Goal: Communication & Community: Answer question/provide support

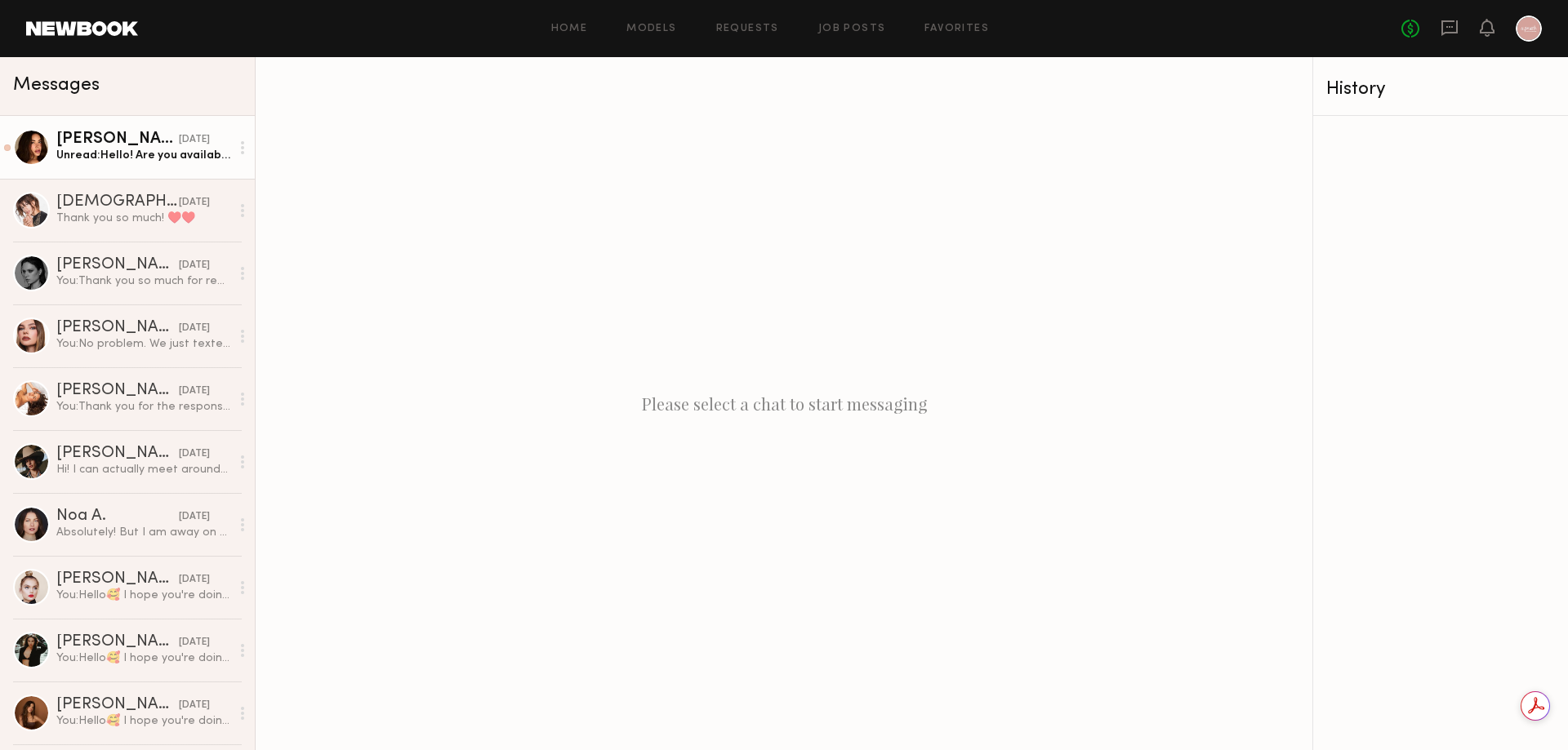
click at [140, 144] on div "[PERSON_NAME]" at bounding box center [117, 139] width 122 height 16
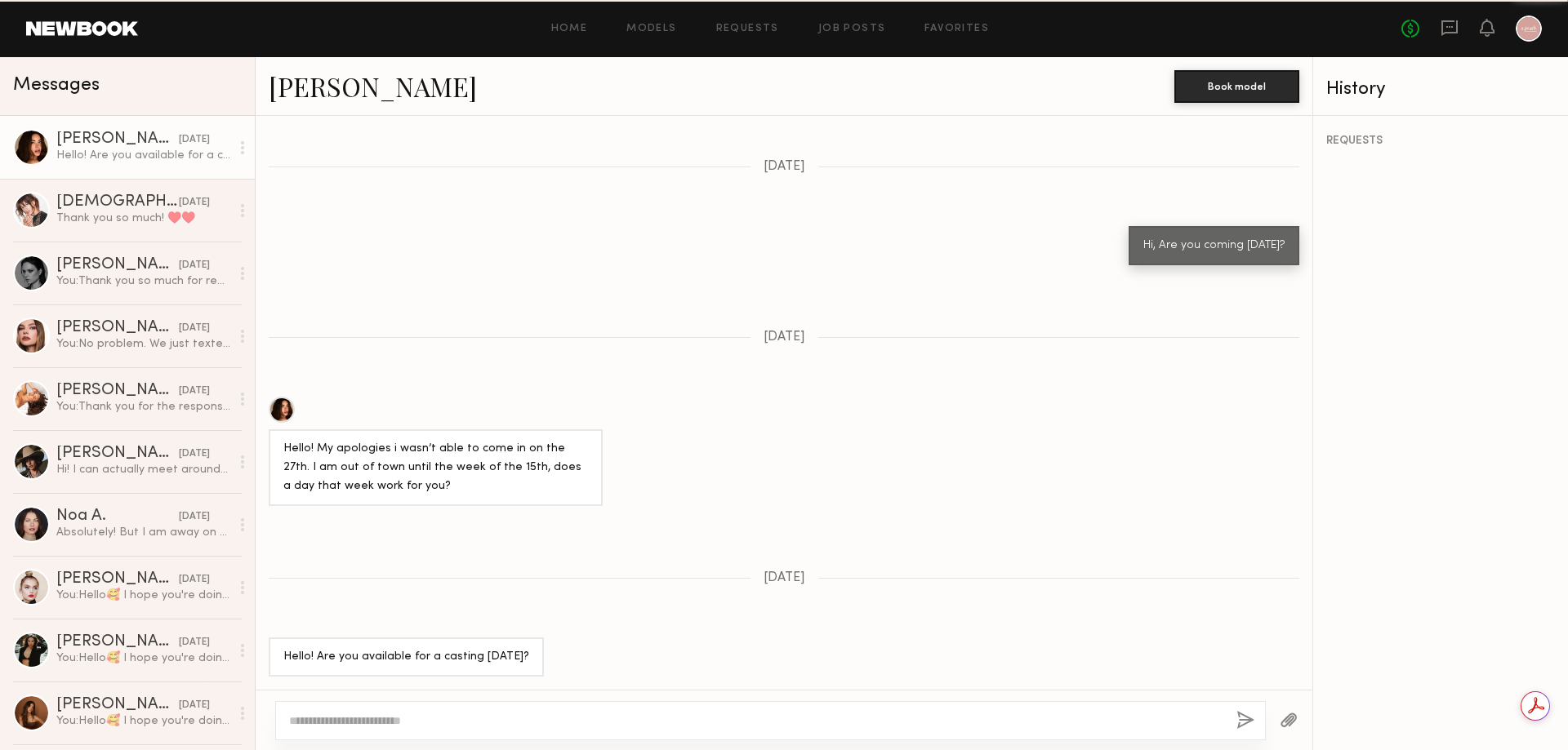
scroll to position [1466, 0]
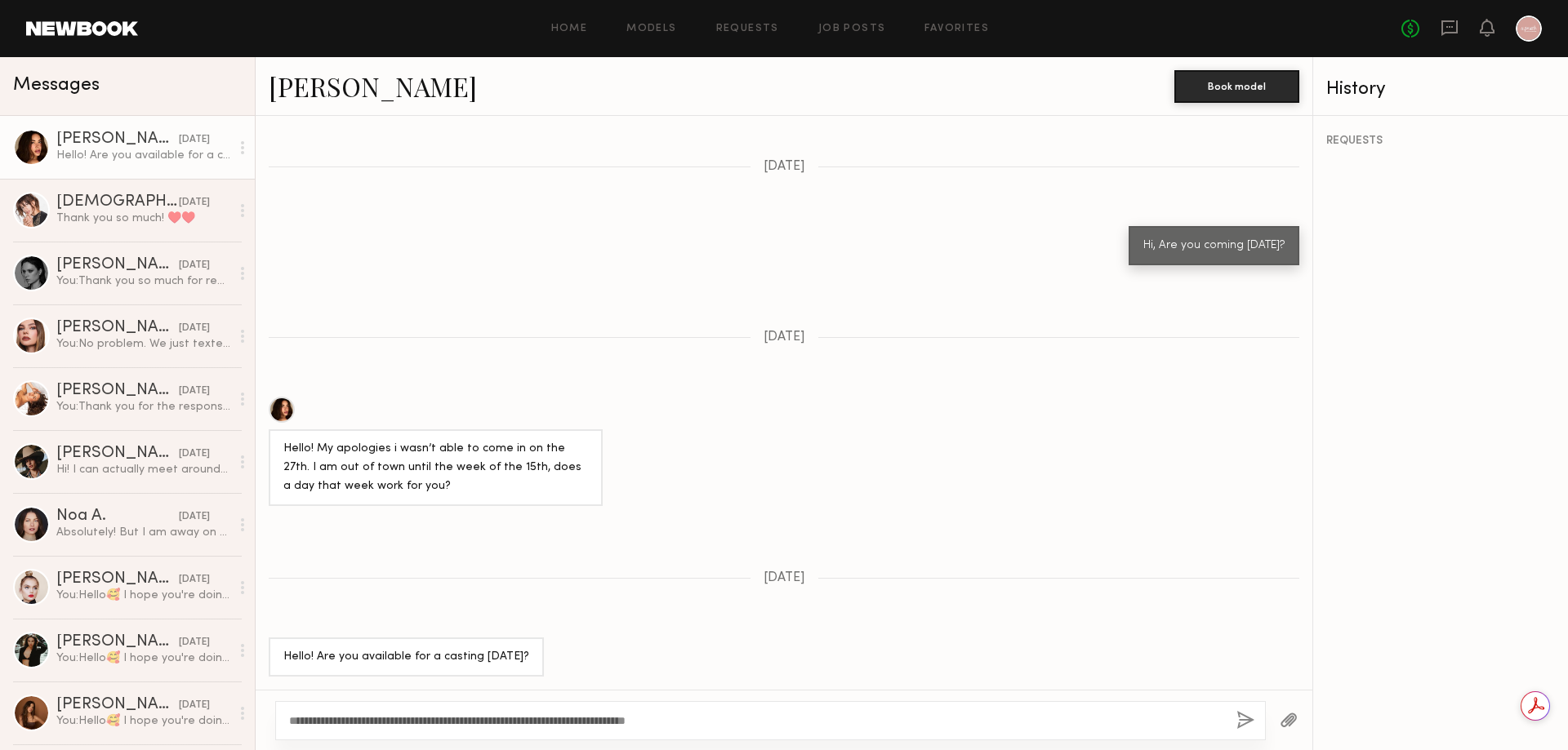
type textarea "**********"
click at [1252, 725] on button "button" at bounding box center [1245, 721] width 18 height 20
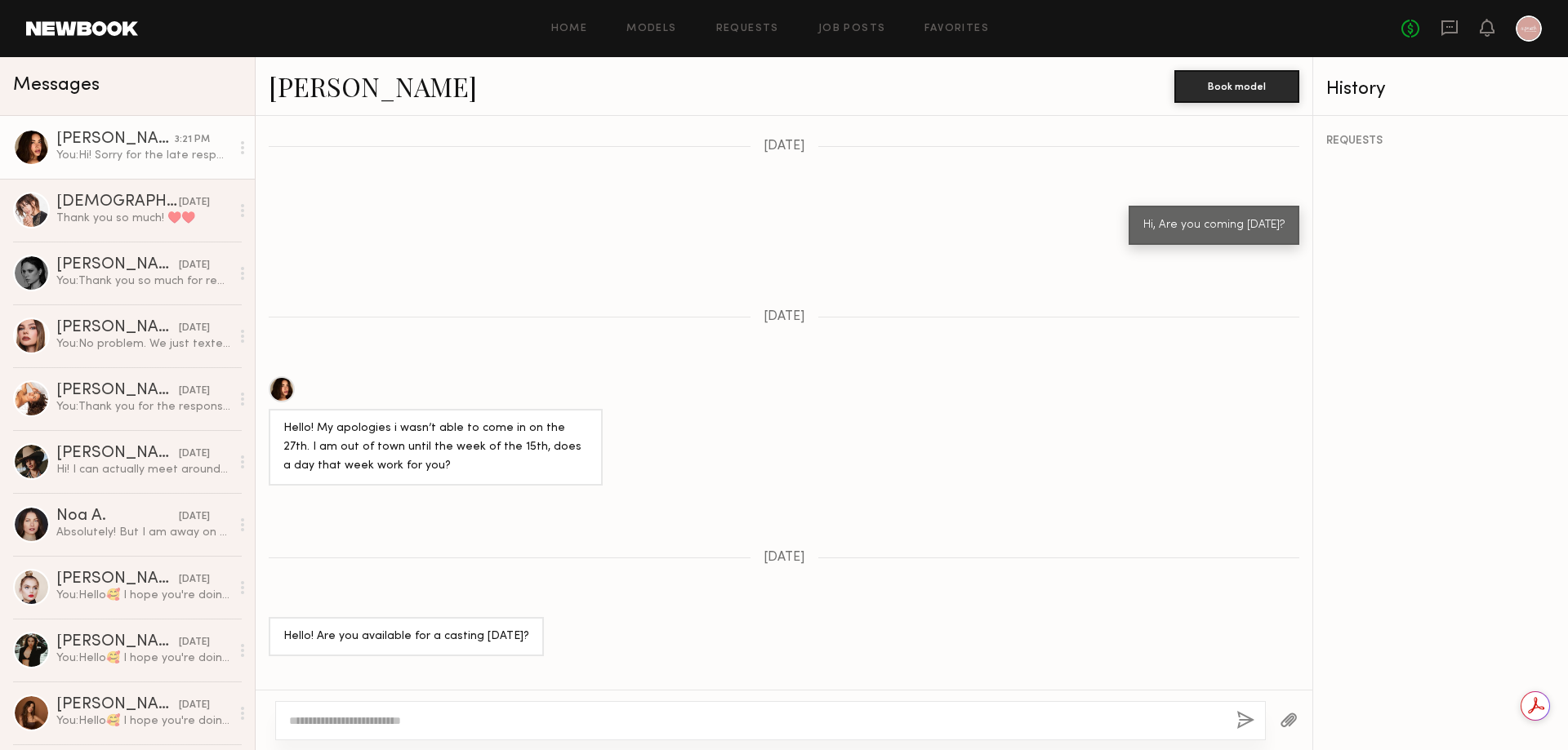
scroll to position [1785, 0]
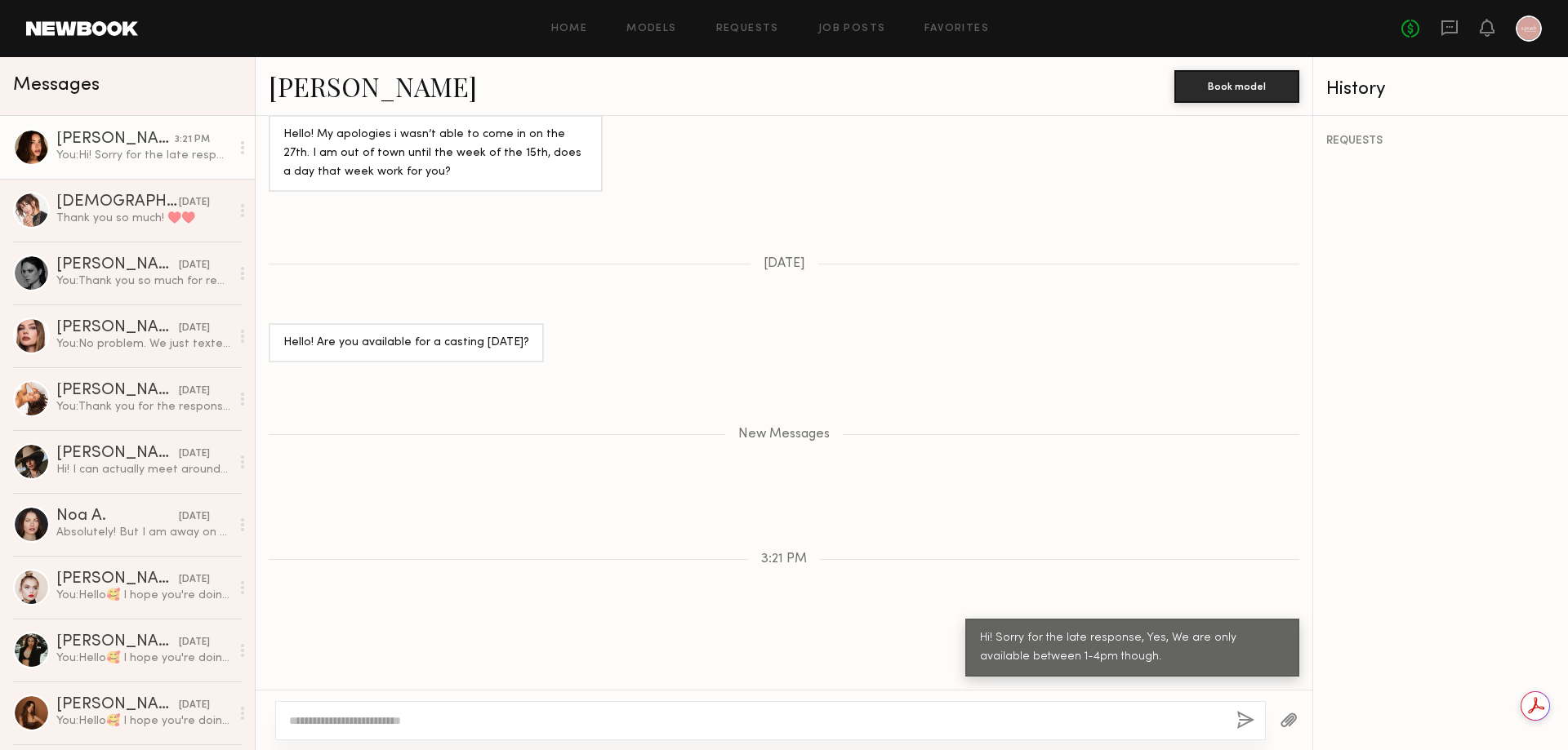
click at [338, 102] on link "[PERSON_NAME]" at bounding box center [372, 86] width 208 height 35
